Goal: Register for event/course

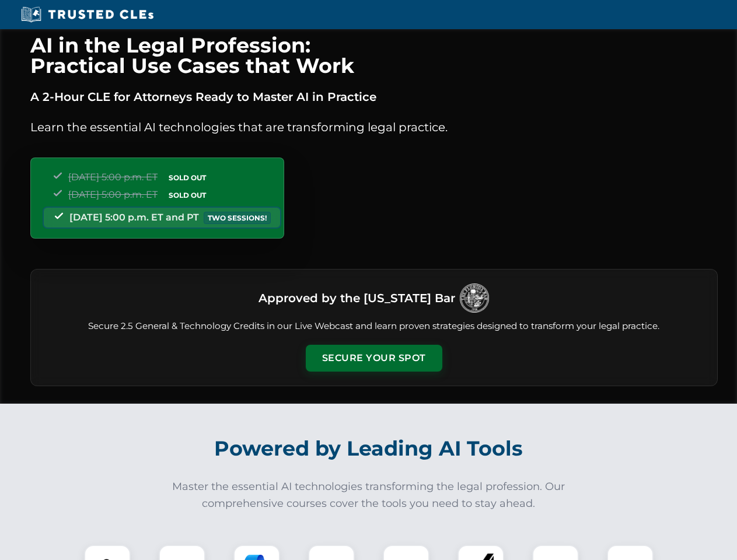
click at [374, 358] on button "Secure Your Spot" at bounding box center [374, 358] width 137 height 27
click at [107, 553] on img at bounding box center [107, 569] width 34 height 34
